Goal: Task Accomplishment & Management: Use online tool/utility

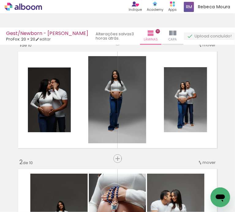
scroll to position [0, 249]
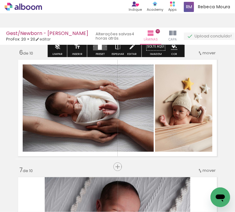
scroll to position [582, 0]
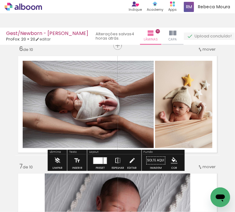
click at [200, 50] on iron-icon at bounding box center [200, 49] width 5 height 5
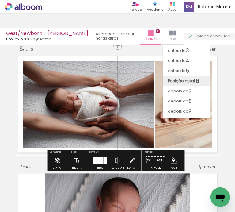
scroll to position [27, 0]
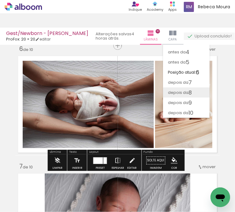
click at [191, 93] on span "8" at bounding box center [189, 92] width 3 height 10
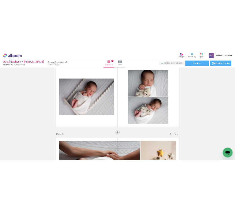
scroll to position [963, 0]
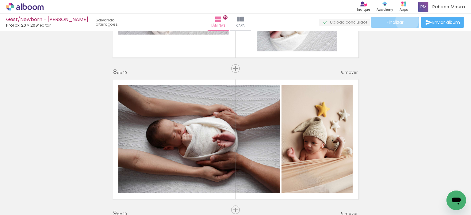
click at [235, 21] on paper-button "Finalizar" at bounding box center [394, 22] width 47 height 11
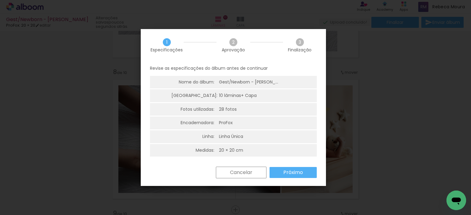
click at [235, 176] on paper-button "Próximo" at bounding box center [292, 172] width 47 height 11
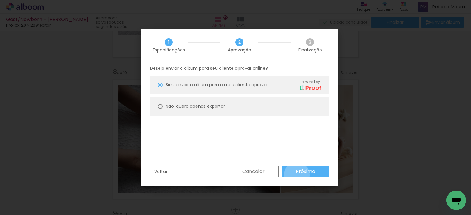
click at [235, 175] on paper-button "Próximo" at bounding box center [305, 171] width 47 height 11
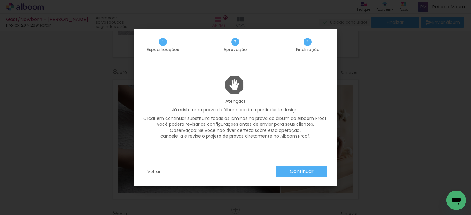
click at [235, 170] on paper-button "Continuar" at bounding box center [301, 171] width 51 height 11
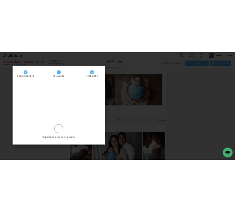
scroll to position [818, 0]
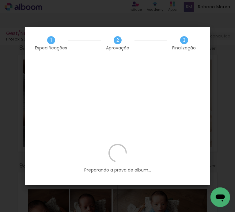
scroll to position [0, 249]
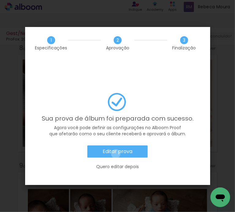
click at [0, 0] on slot "Editar prova" at bounding box center [0, 0] width 0 height 0
